Goal: Find specific page/section: Find specific page/section

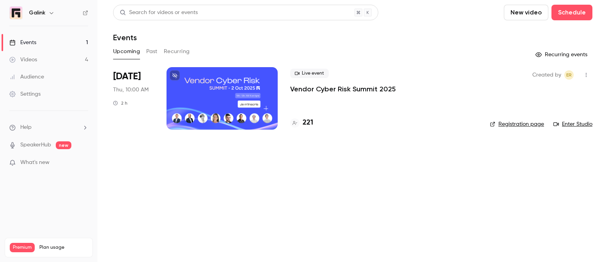
click at [320, 84] on p "Vendor Cyber Risk Summit 2025" at bounding box center [343, 88] width 106 height 9
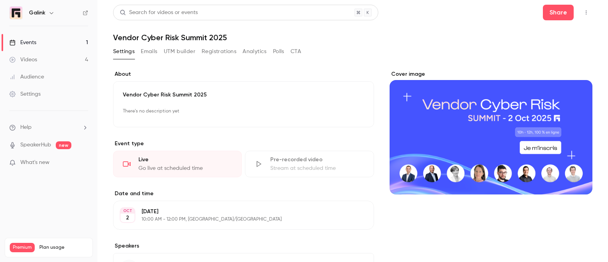
scroll to position [71, 0]
